Goal: Complete application form

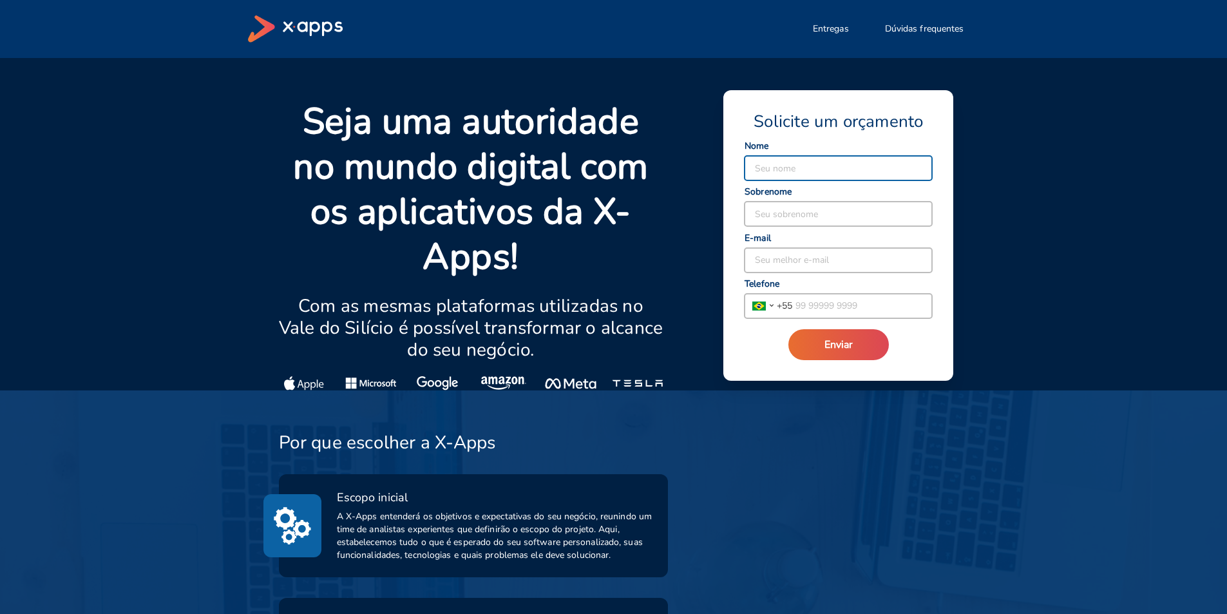
click at [787, 158] on input at bounding box center [839, 168] width 188 height 24
click at [858, 170] on input at bounding box center [839, 168] width 188 height 24
type input "Larissa"
type input "[PERSON_NAME]"
click at [773, 265] on input at bounding box center [839, 260] width 188 height 24
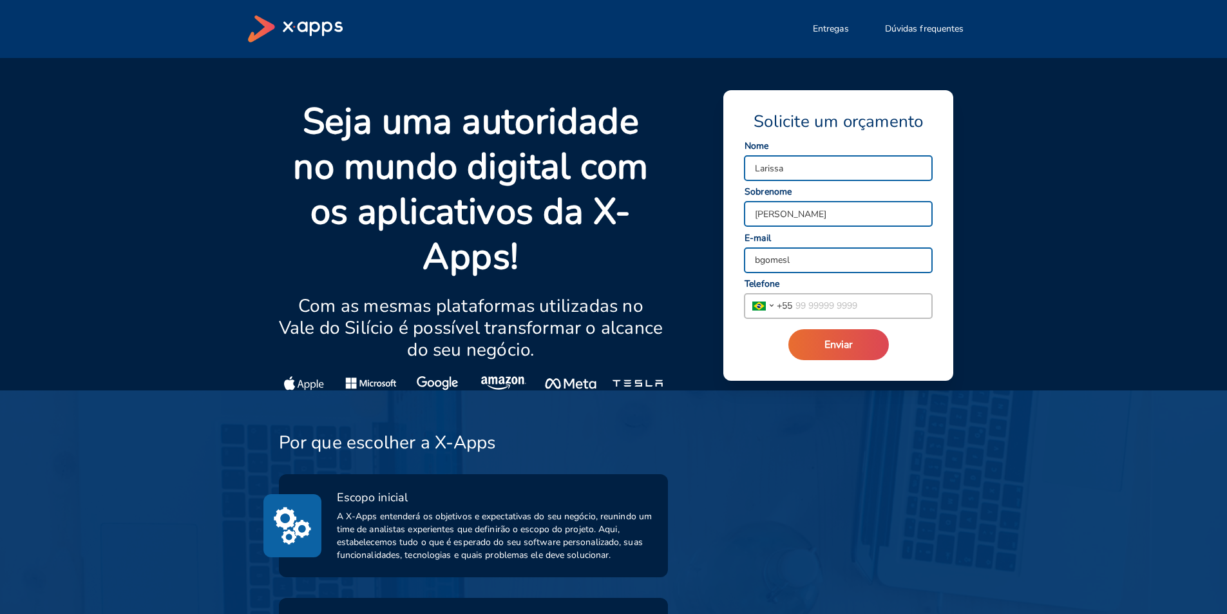
type input "[EMAIL_ADDRESS][DOMAIN_NAME]"
type input "[PHONE_NUMBER]"
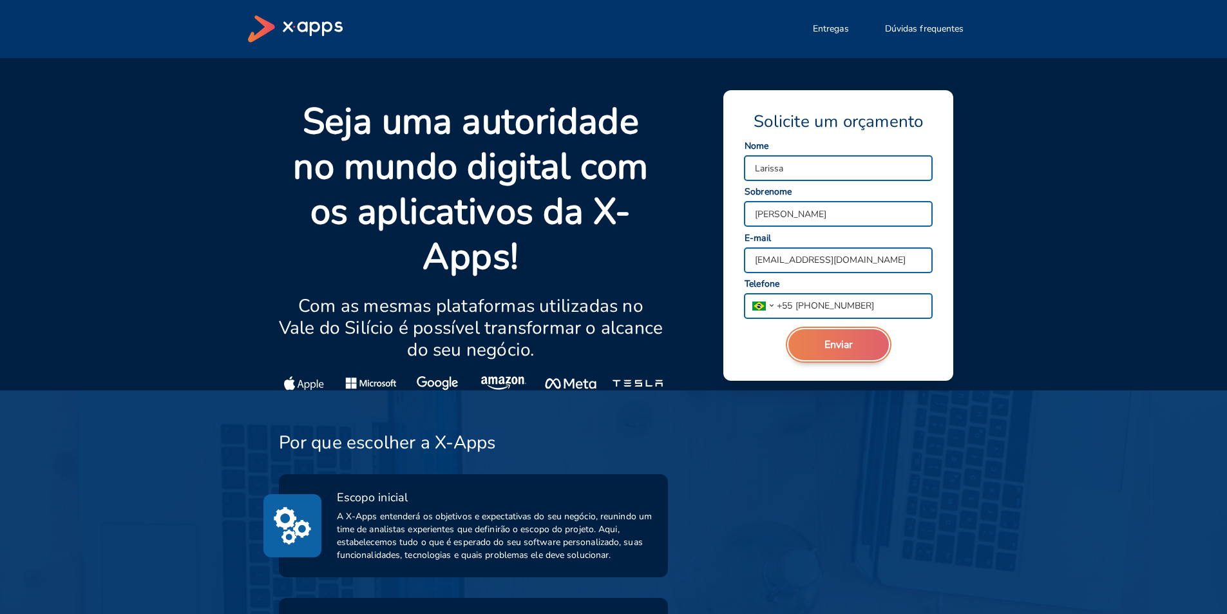
click at [851, 343] on span "Enviar" at bounding box center [839, 345] width 28 height 14
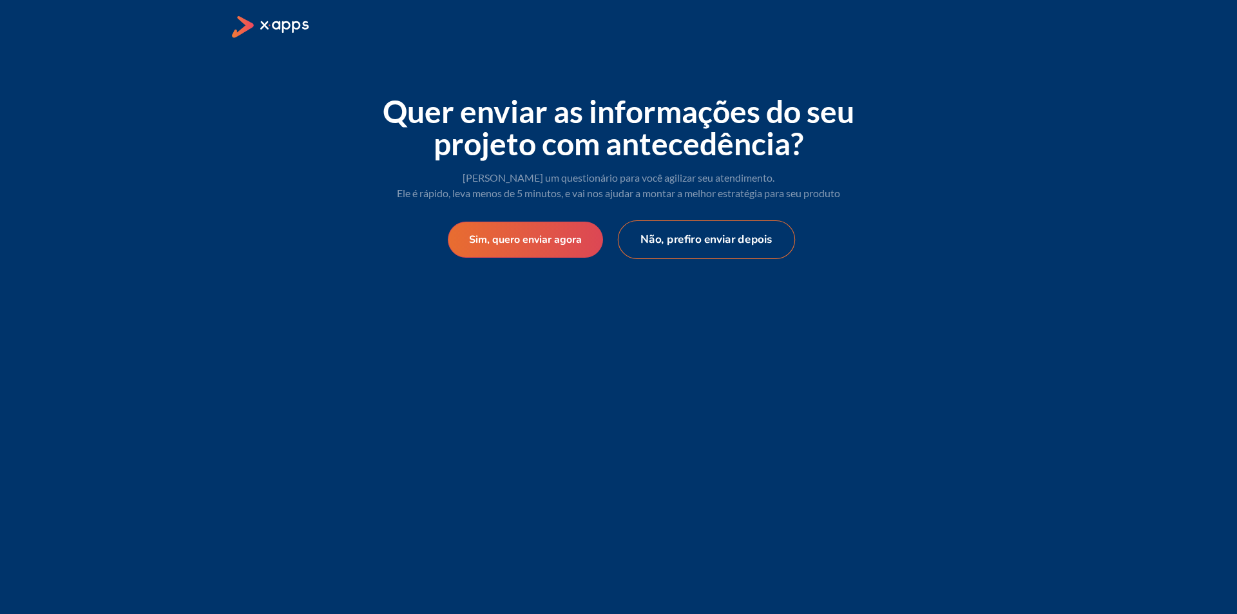
click at [690, 240] on button "Não, prefiro enviar depois" at bounding box center [707, 239] width 178 height 39
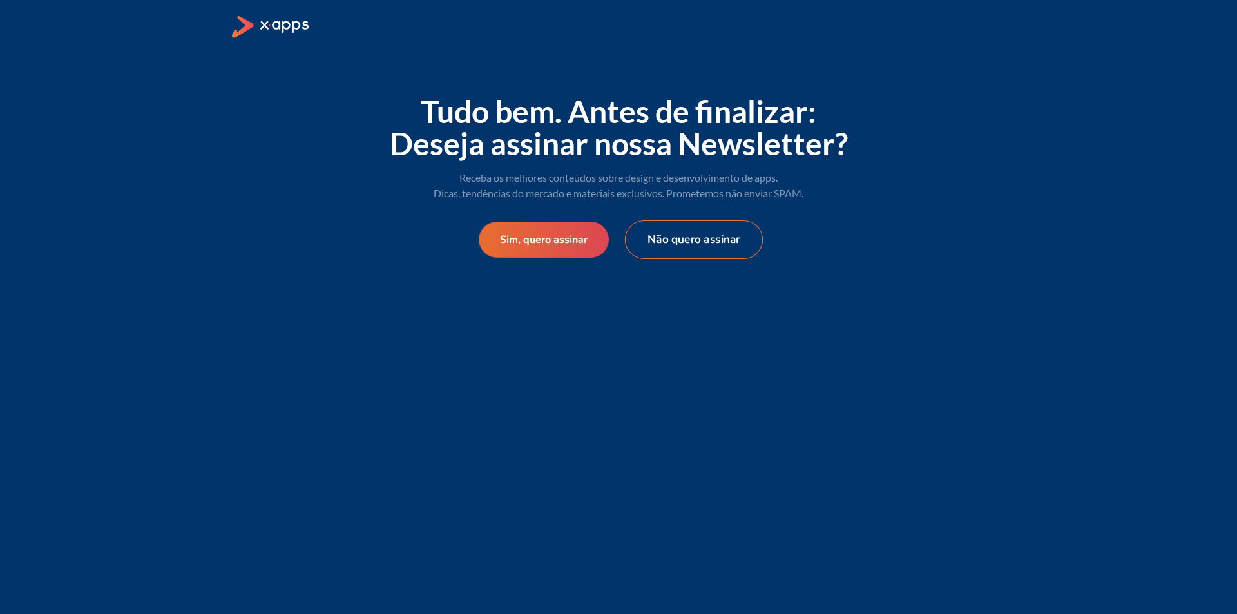
click at [690, 240] on button "Não quero assinar" at bounding box center [694, 239] width 138 height 39
